Goal: Task Accomplishment & Management: Complete application form

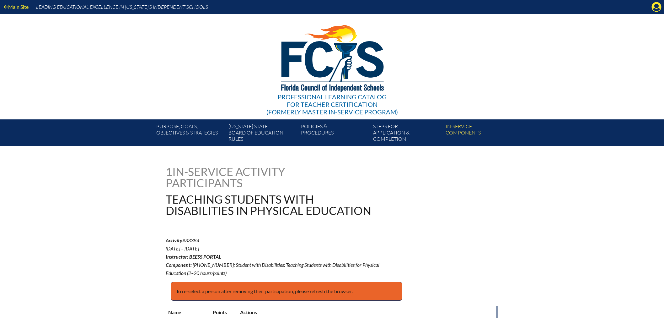
scroll to position [146, 0]
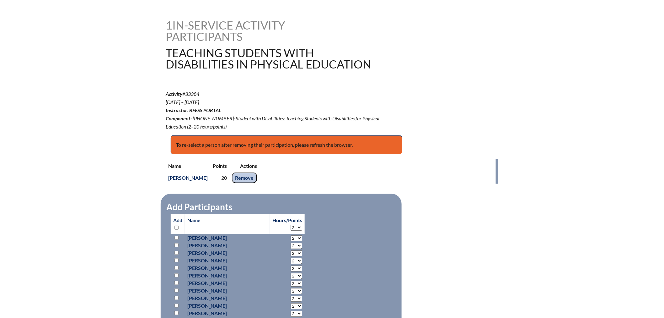
click at [479, 112] on div "Activity #33384 Sep 1, ’25 – Oct 6, ’25 Instructor: BEESS Portal Component: 2-1…" at bounding box center [332, 110] width 333 height 41
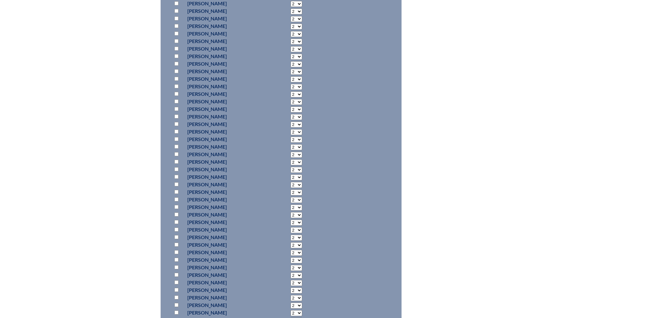
scroll to position [879, 0]
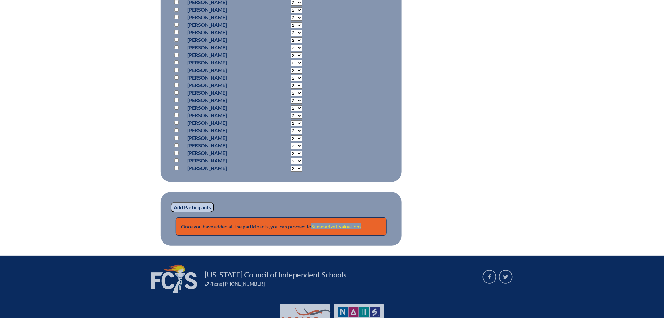
click at [330, 223] on link "Summarize Evaluations" at bounding box center [336, 226] width 50 height 6
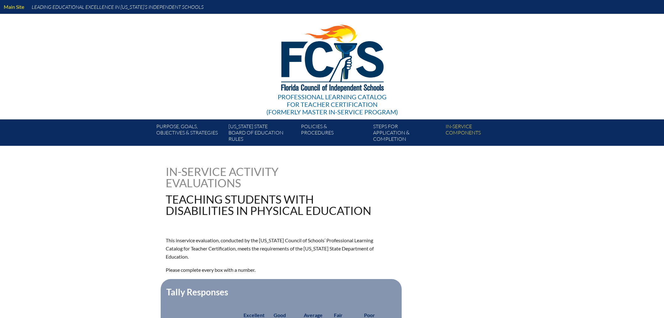
type input "0"
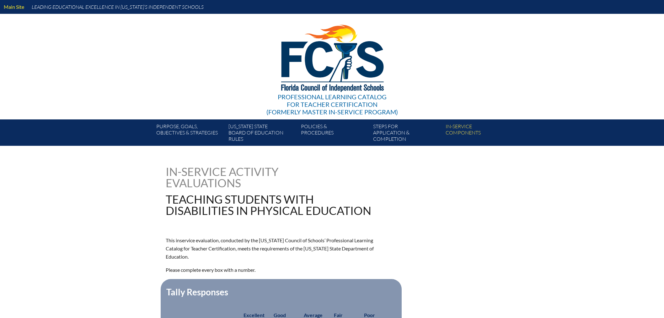
type input "0"
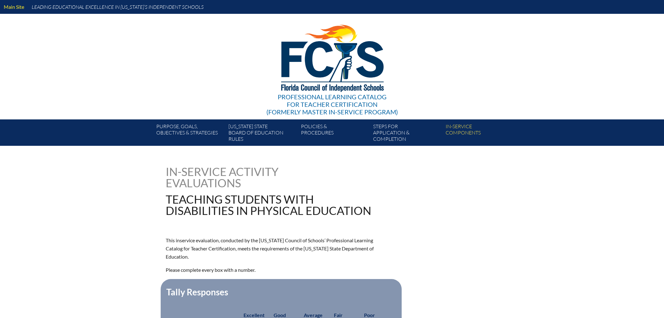
type input "0"
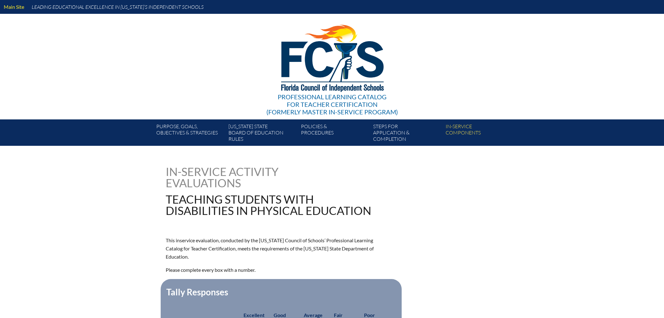
type input "0"
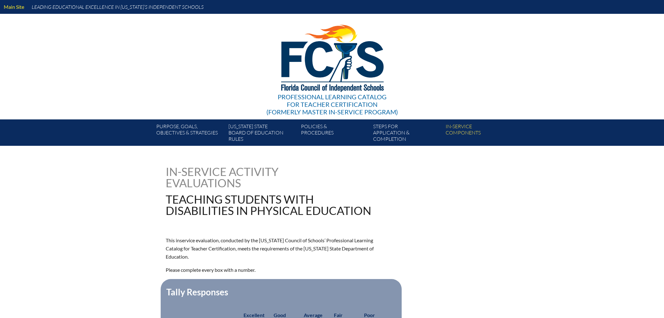
type input "0"
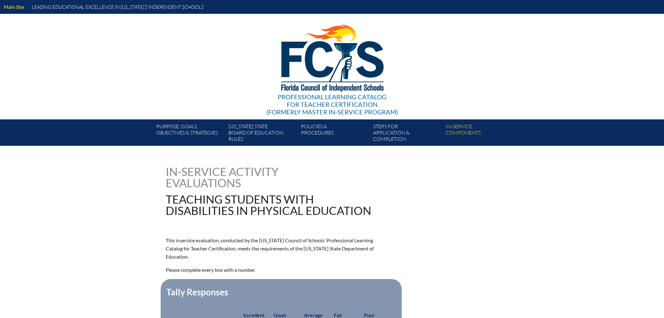
type input "0"
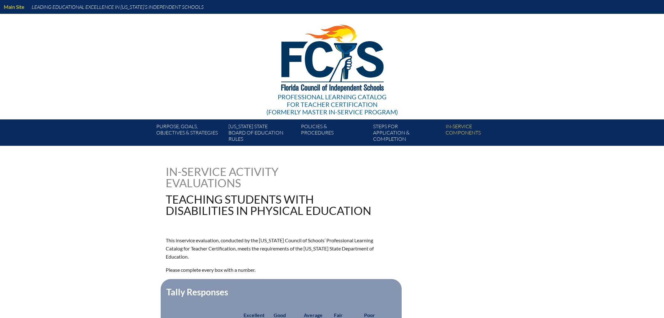
type input "0"
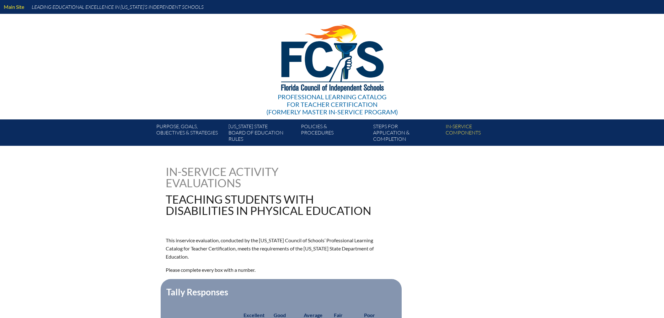
type input "0"
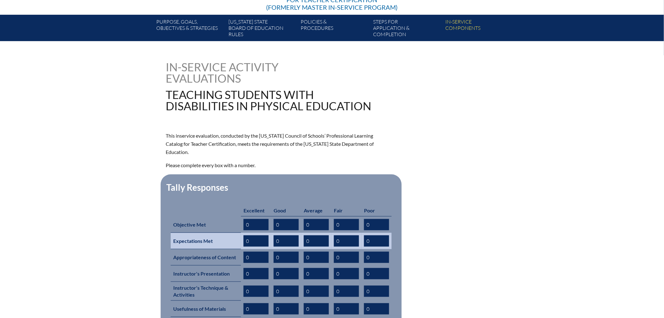
scroll to position [244, 0]
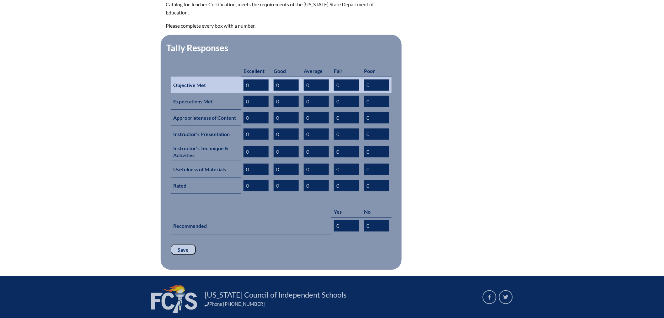
drag, startPoint x: 257, startPoint y: 76, endPoint x: 243, endPoint y: 77, distance: 14.1
click at [243, 77] on td "0" at bounding box center [256, 85] width 30 height 17
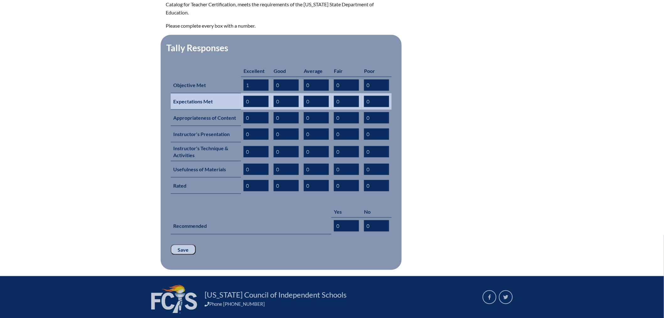
type input "1"
drag, startPoint x: 244, startPoint y: 90, endPoint x: 252, endPoint y: 91, distance: 8.5
click at [252, 96] on input "0" at bounding box center [256, 101] width 25 height 11
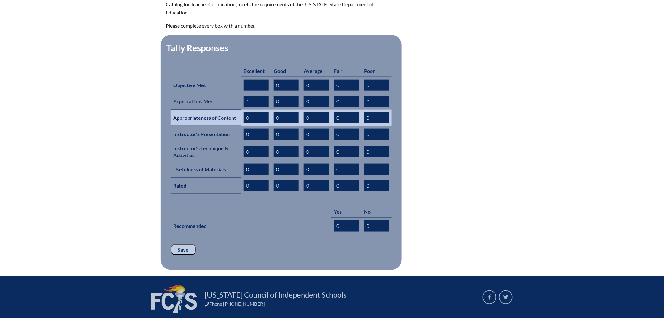
type input "1"
drag, startPoint x: 246, startPoint y: 105, endPoint x: 254, endPoint y: 105, distance: 8.2
click at [254, 112] on input "0" at bounding box center [256, 117] width 25 height 11
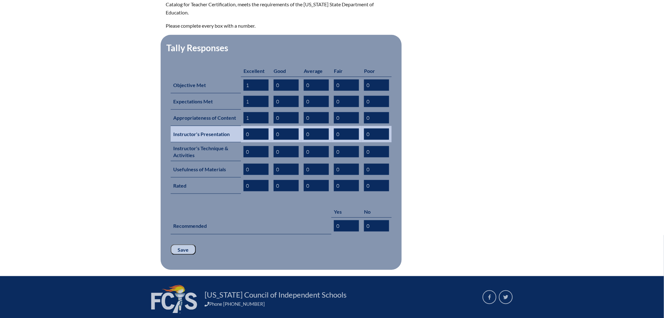
type input "1"
drag, startPoint x: 246, startPoint y: 122, endPoint x: 259, endPoint y: 123, distance: 13.2
click at [267, 128] on input "0" at bounding box center [256, 133] width 25 height 11
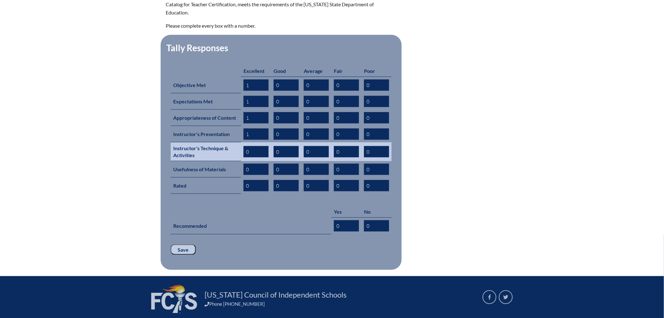
type input "1"
drag, startPoint x: 246, startPoint y: 140, endPoint x: 253, endPoint y: 140, distance: 6.9
click at [253, 146] on input "0" at bounding box center [256, 151] width 25 height 11
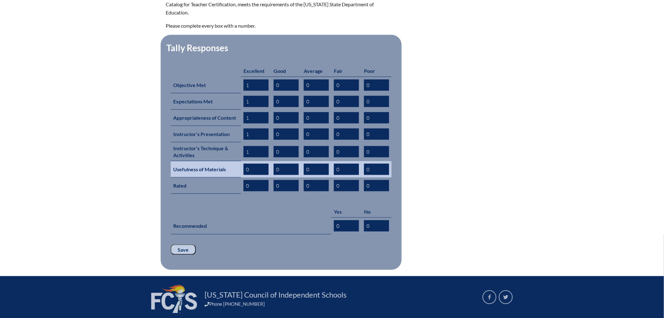
type input "1"
drag, startPoint x: 245, startPoint y: 159, endPoint x: 249, endPoint y: 159, distance: 4.1
click at [249, 164] on input "1" at bounding box center [256, 169] width 25 height 11
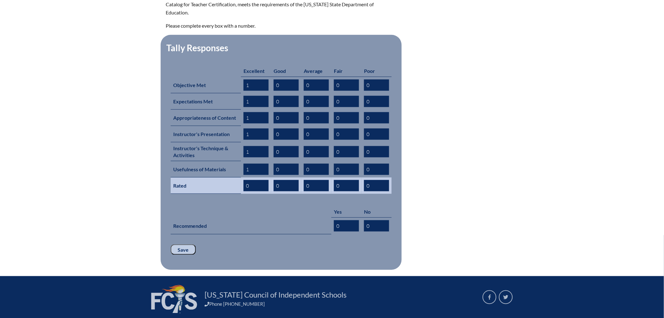
type input "1"
drag, startPoint x: 245, startPoint y: 175, endPoint x: 249, endPoint y: 174, distance: 3.8
click at [249, 180] on input "0" at bounding box center [256, 185] width 25 height 11
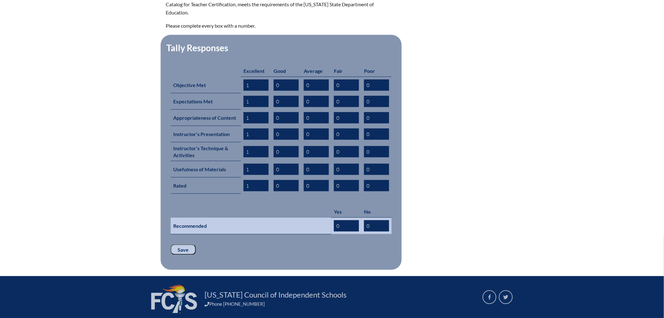
type input "1"
click at [343, 220] on input "0" at bounding box center [346, 225] width 25 height 11
drag, startPoint x: 343, startPoint y: 214, endPoint x: 306, endPoint y: 216, distance: 37.4
click at [309, 218] on tr "Recommended 0 0" at bounding box center [281, 226] width 221 height 17
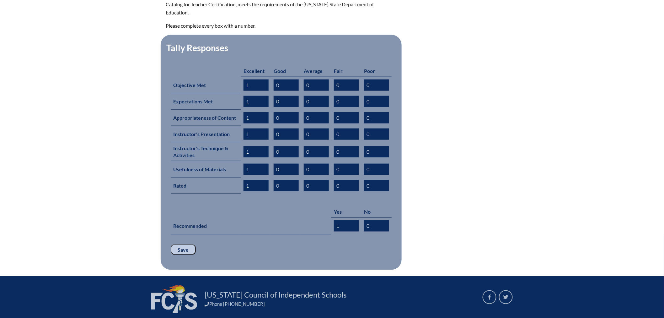
type input "1"
click at [256, 244] on p "Save" at bounding box center [281, 249] width 221 height 11
click at [185, 244] on input "Save" at bounding box center [183, 249] width 25 height 11
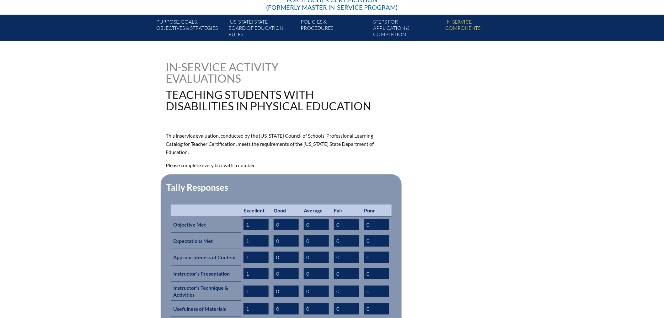
scroll to position [244, 0]
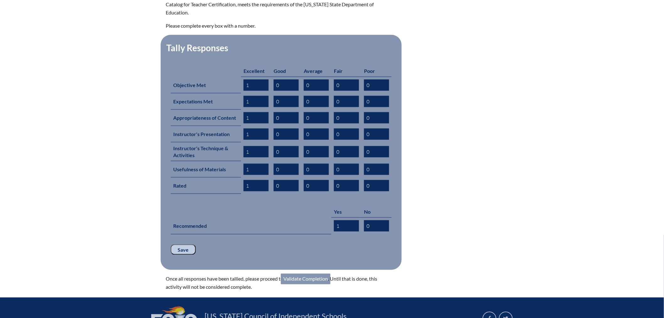
click at [306, 273] on link "Validate Completion" at bounding box center [306, 278] width 50 height 11
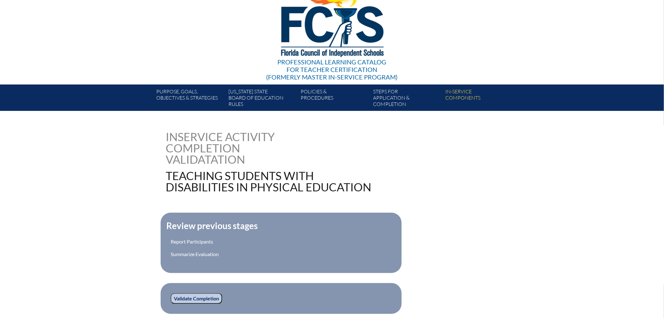
scroll to position [70, 0]
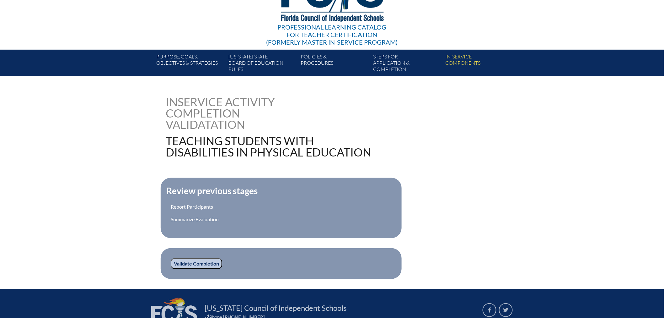
click at [204, 261] on input "Validate Completion" at bounding box center [196, 263] width 51 height 11
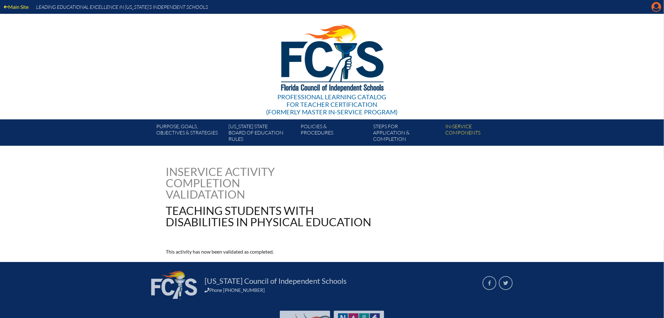
click at [657, 4] on icon "Manage account" at bounding box center [657, 7] width 10 height 10
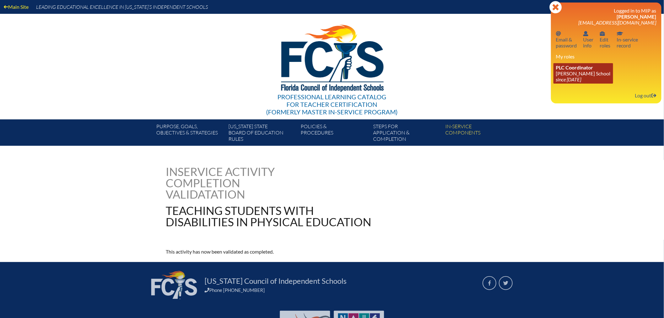
click at [576, 70] on link "PLC Coordinator Benjamin School since 2006 Aug 1" at bounding box center [584, 73] width 60 height 20
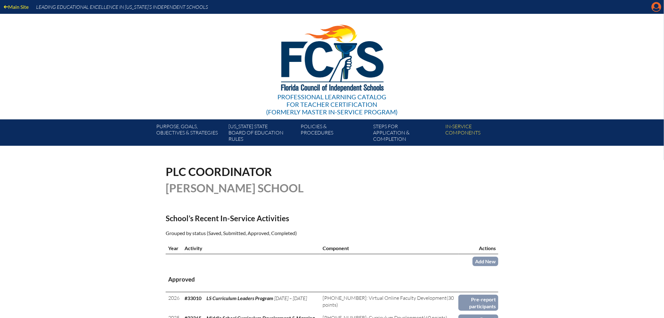
click at [658, 7] on icon "Manage account" at bounding box center [657, 7] width 10 height 10
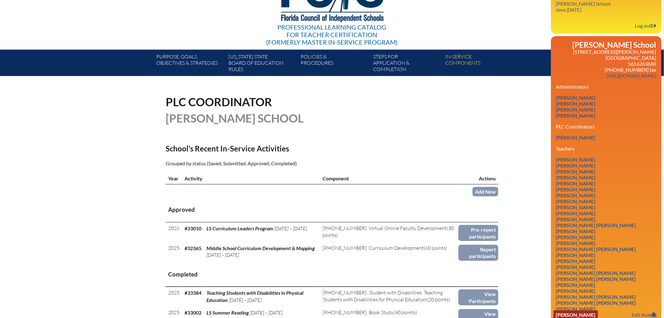
scroll to position [105, 0]
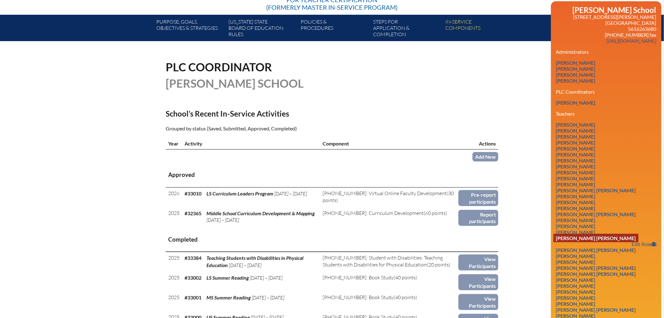
click at [590, 235] on link "Renee Claire Coviello" at bounding box center [596, 238] width 85 height 8
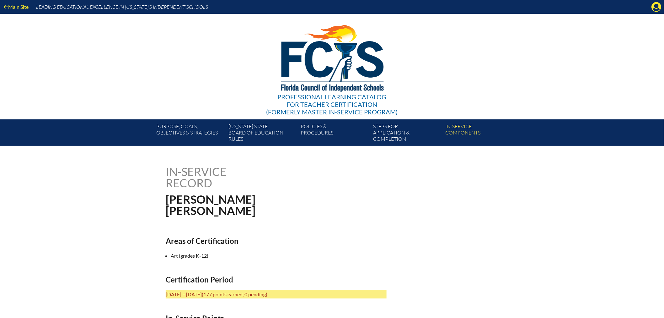
scroll to position [70, 0]
